Goal: Browse casually

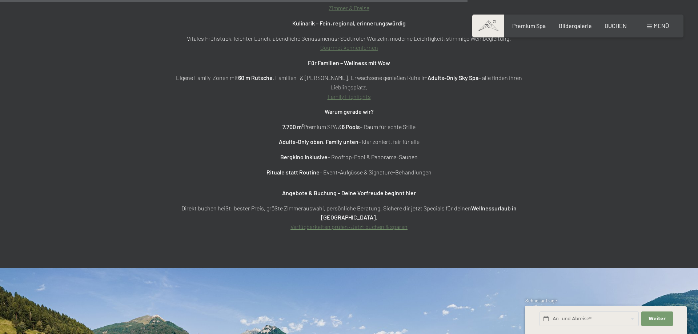
scroll to position [3043, 0]
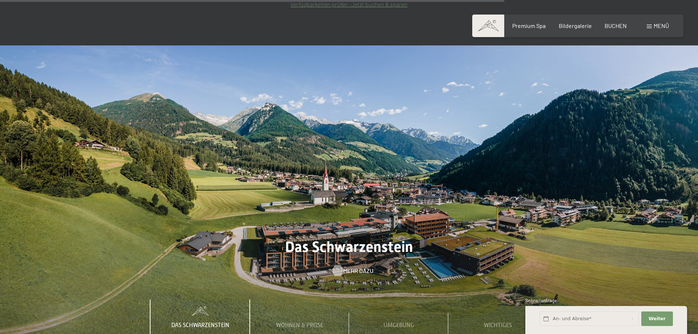
click at [355, 267] on span "Mehr dazu" at bounding box center [358, 271] width 30 height 8
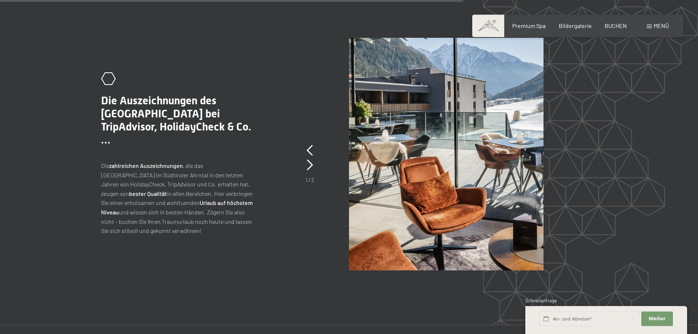
scroll to position [1521, 0]
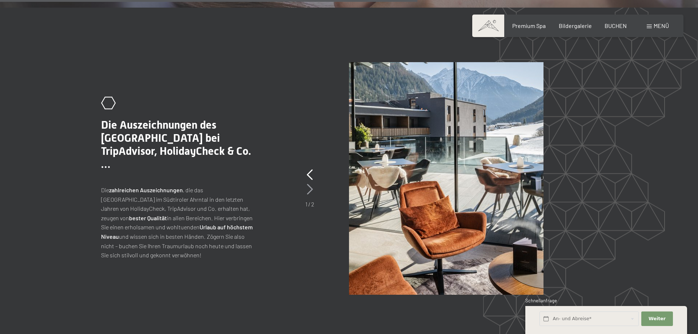
click at [311, 184] on icon at bounding box center [310, 189] width 6 height 11
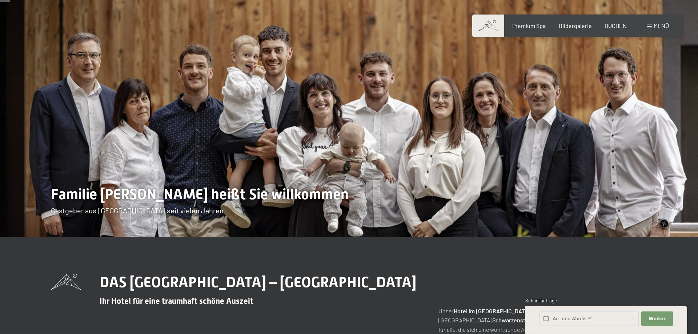
scroll to position [0, 0]
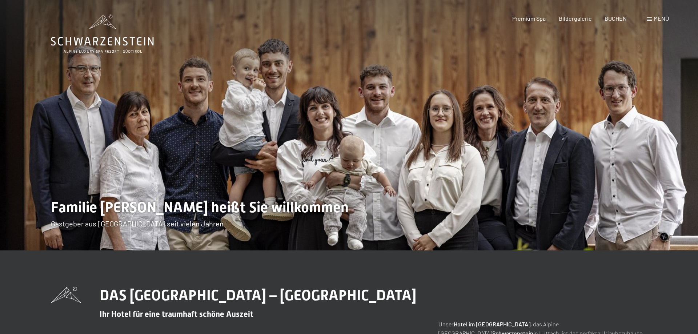
click at [648, 18] on span at bounding box center [649, 19] width 5 height 4
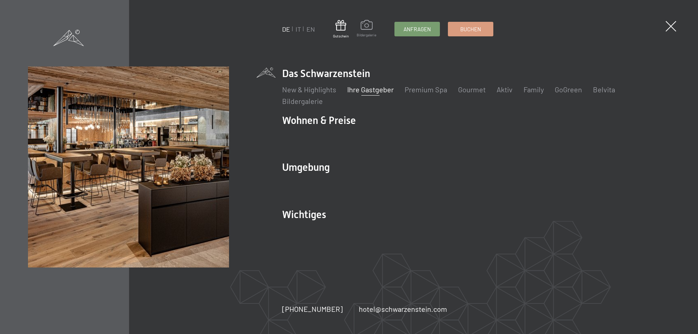
click at [364, 31] on span at bounding box center [367, 26] width 20 height 12
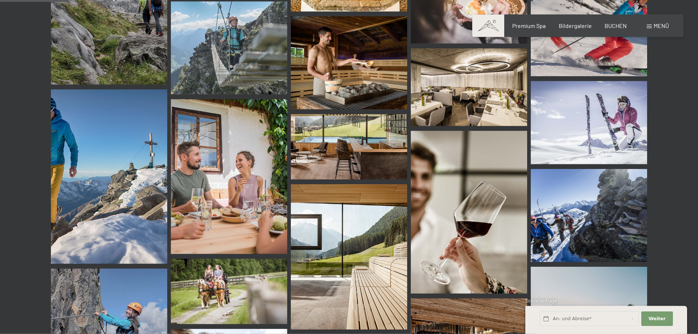
scroll to position [891, 0]
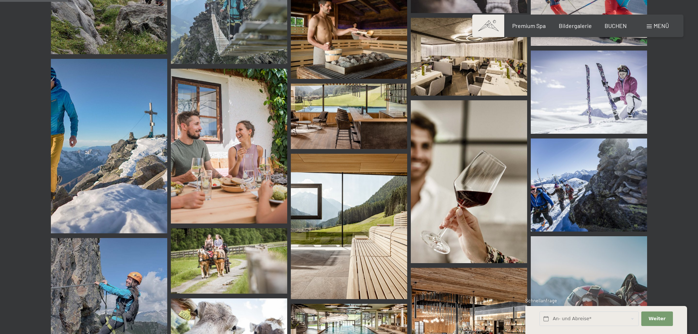
click at [339, 121] on img at bounding box center [349, 116] width 116 height 65
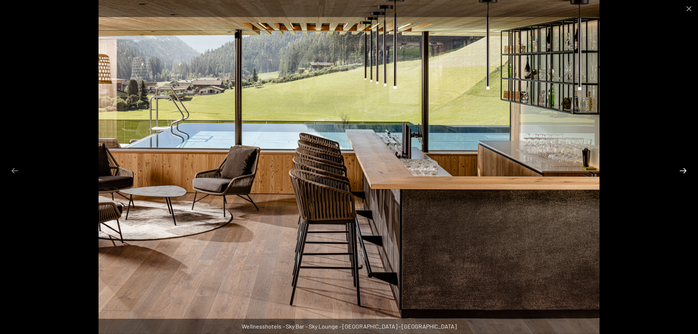
click at [682, 170] on button "Next slide" at bounding box center [683, 171] width 15 height 14
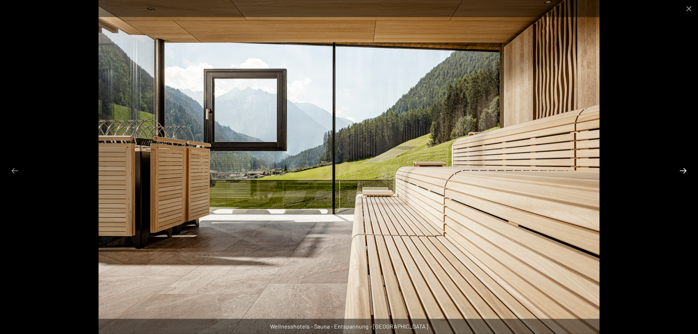
click at [682, 169] on button "Next slide" at bounding box center [683, 171] width 15 height 14
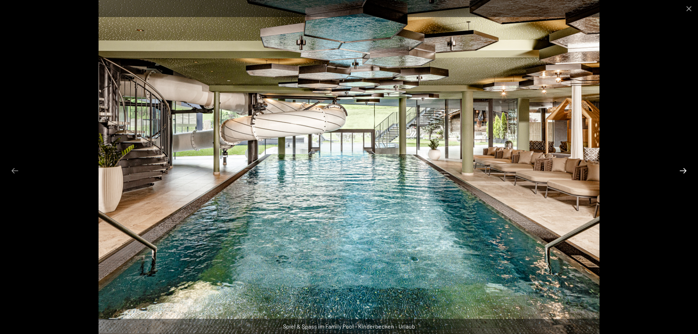
click at [682, 169] on button "Next slide" at bounding box center [683, 171] width 15 height 14
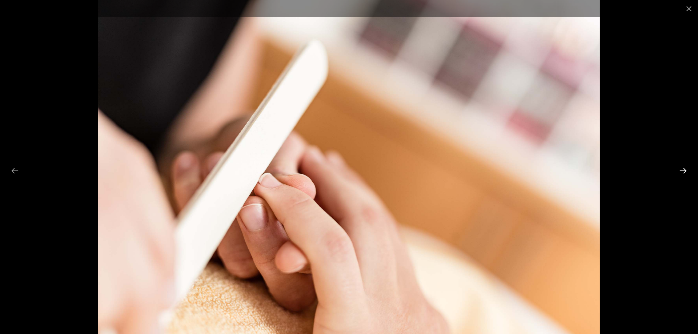
click at [682, 169] on button "Next slide" at bounding box center [683, 171] width 15 height 14
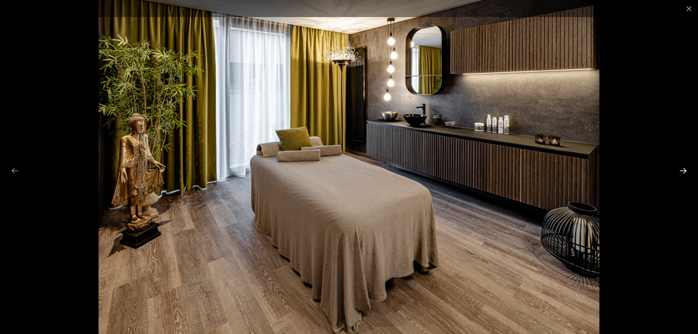
click at [682, 169] on button "Next slide" at bounding box center [683, 171] width 15 height 14
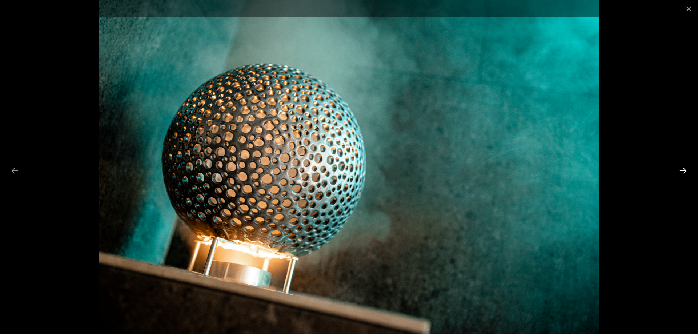
click at [681, 169] on button "Next slide" at bounding box center [683, 171] width 15 height 14
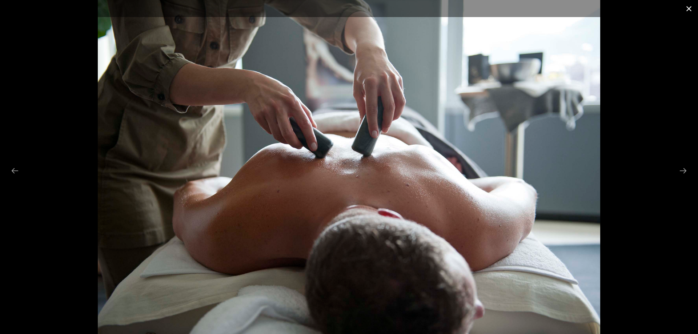
click at [685, 9] on button "Close gallery" at bounding box center [689, 8] width 18 height 17
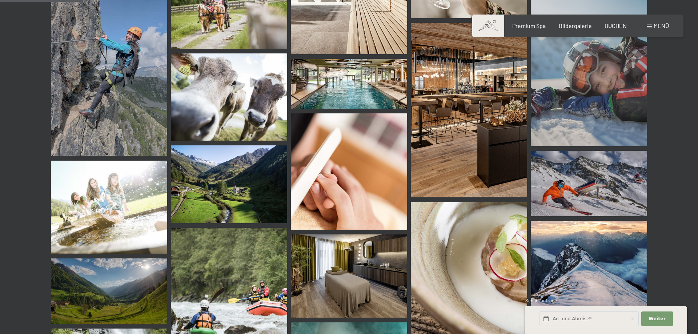
scroll to position [1076, 0]
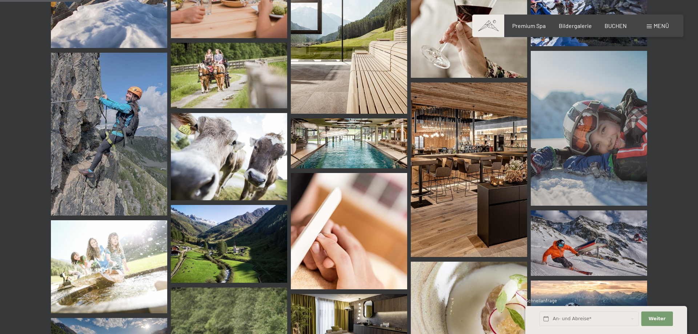
click at [351, 140] on img at bounding box center [349, 144] width 116 height 50
